Goal: Task Accomplishment & Management: Manage account settings

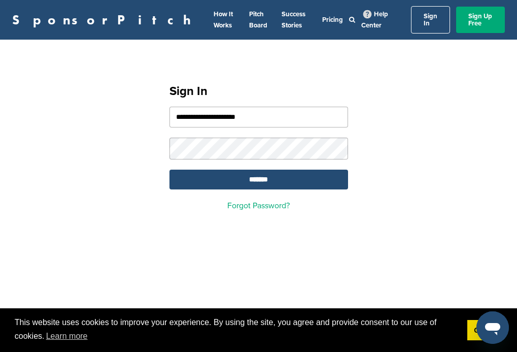
type input "**********"
click at [258, 174] on input "*******" at bounding box center [259, 180] width 179 height 20
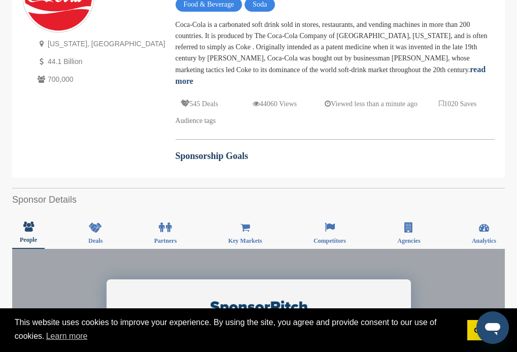
scroll to position [51, 0]
